Goal: Register for event/course

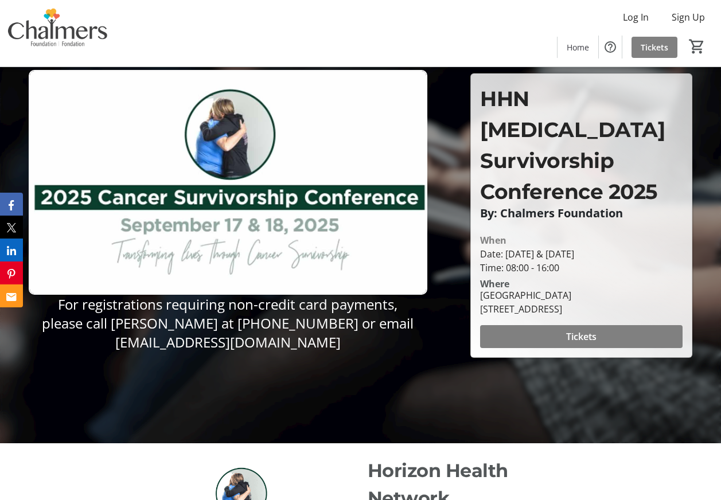
scroll to position [57, 0]
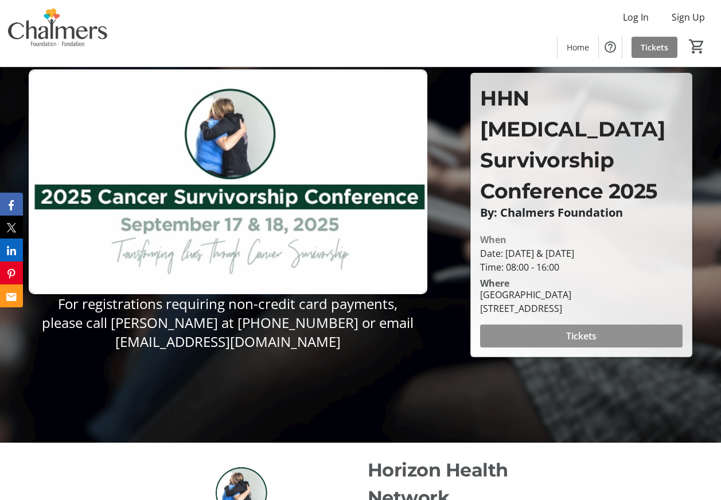
click at [543, 322] on span at bounding box center [581, 336] width 202 height 28
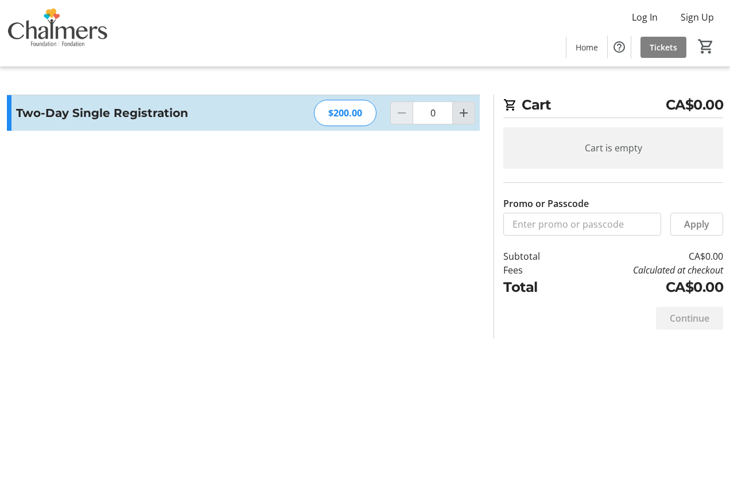
click at [459, 116] on mat-icon "Increment by one" at bounding box center [464, 113] width 14 height 14
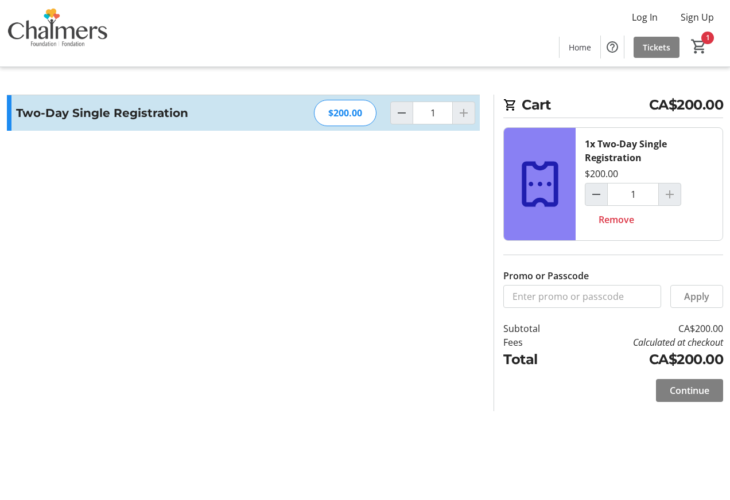
click at [395, 116] on mat-icon "Decrement by one" at bounding box center [402, 113] width 14 height 14
type input "0"
